Goal: Task Accomplishment & Management: Manage account settings

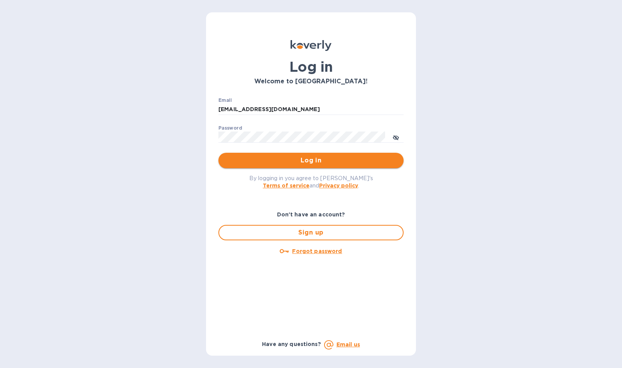
click at [310, 161] on span "Log in" at bounding box center [311, 160] width 173 height 9
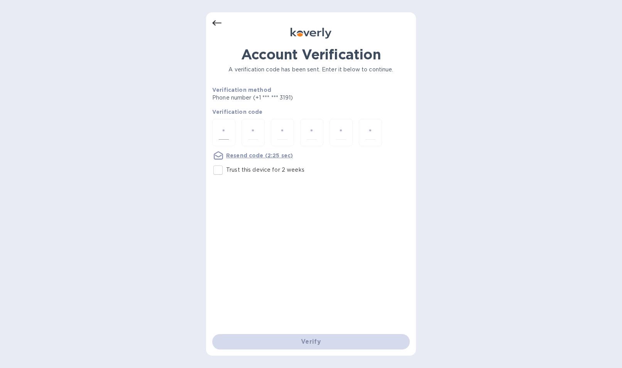
click at [227, 131] on input "number" at bounding box center [224, 133] width 10 height 14
type input "8"
type input "5"
type input "4"
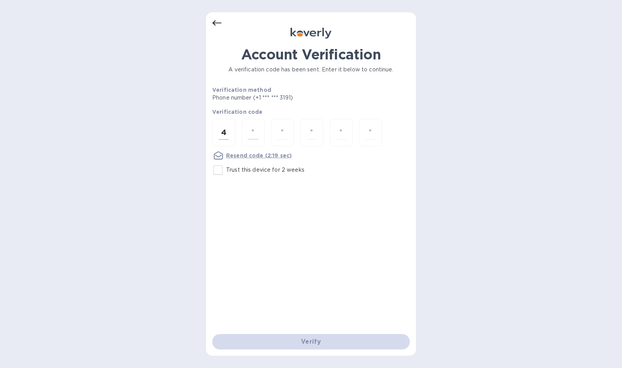
type input "5"
type input "7"
type input "8"
type input "4"
click at [227, 132] on input "4" at bounding box center [224, 133] width 10 height 14
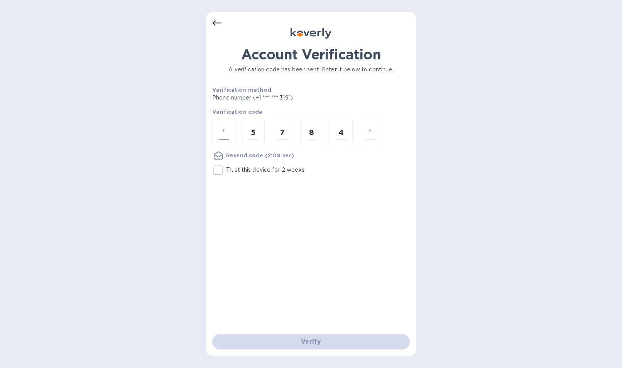
type input "8"
type input "4"
type input "5"
type input "7"
type input "8"
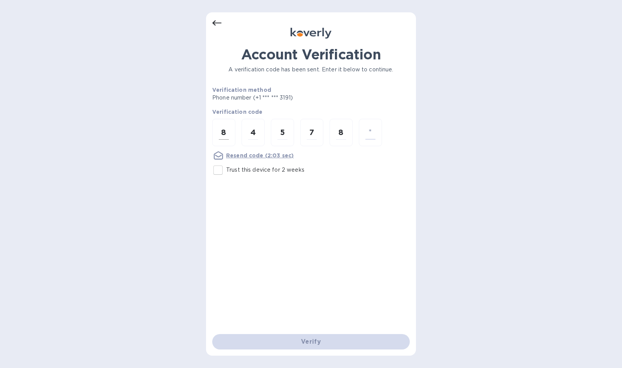
type input "4"
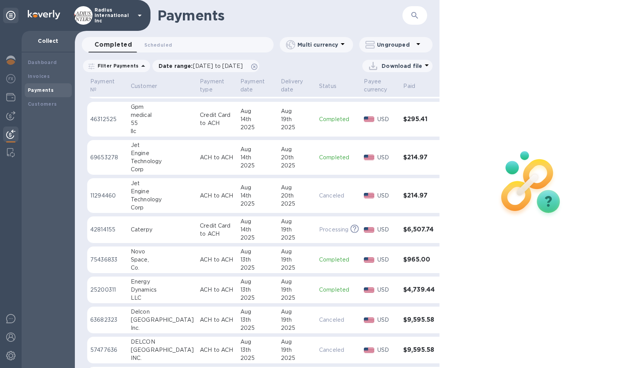
scroll to position [383, 0]
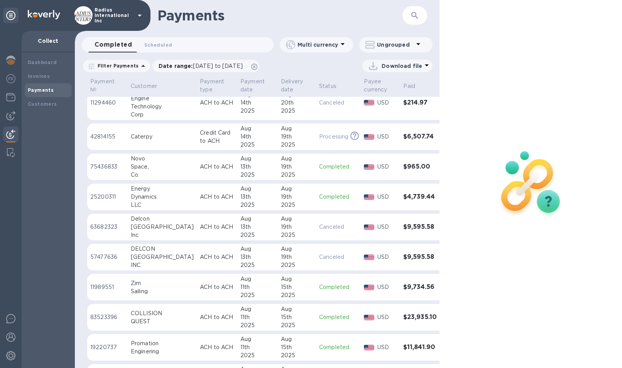
click at [71, 284] on div "Dashboard Invoices Payments Customers" at bounding box center [48, 211] width 53 height 316
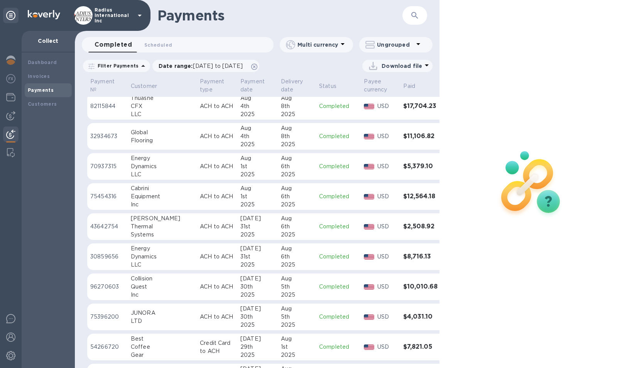
scroll to position [1010, 0]
